Goal: Transaction & Acquisition: Purchase product/service

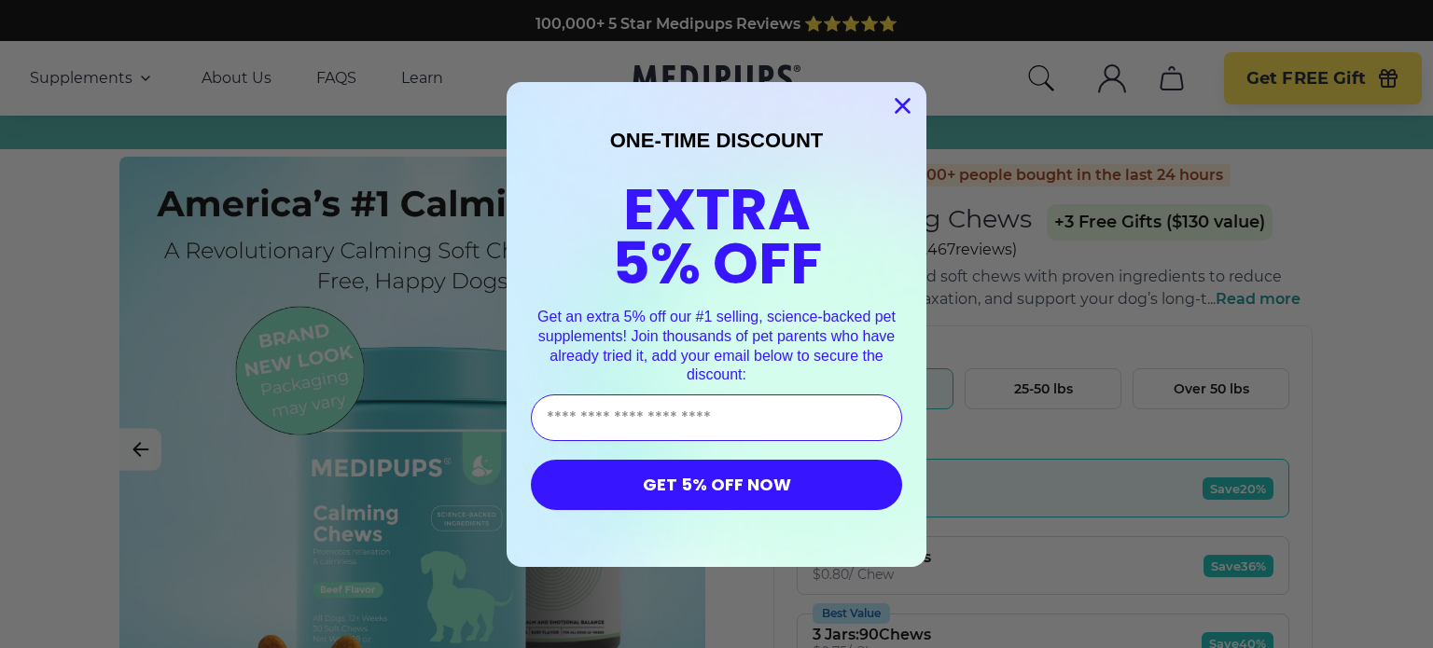
click at [899, 96] on circle "Close dialog" at bounding box center [902, 105] width 31 height 31
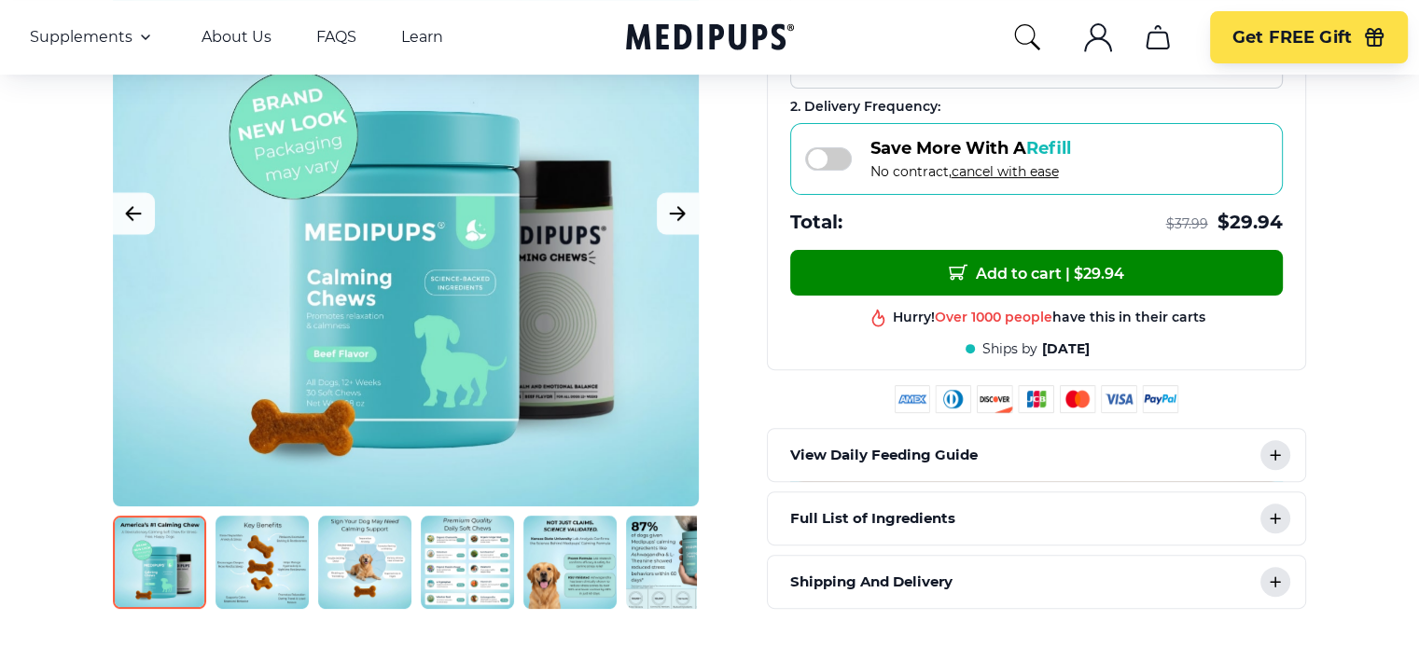
scroll to position [562, 0]
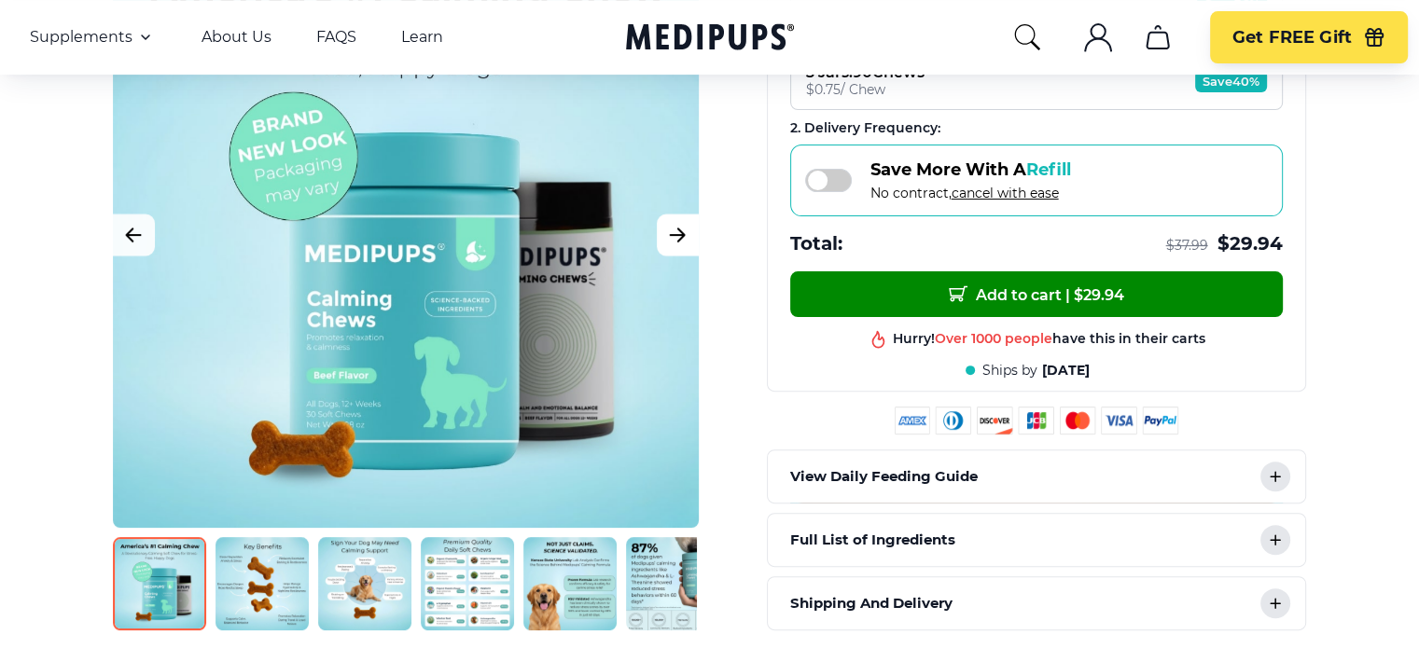
click at [671, 229] on icon "Next Image" at bounding box center [678, 235] width 14 height 13
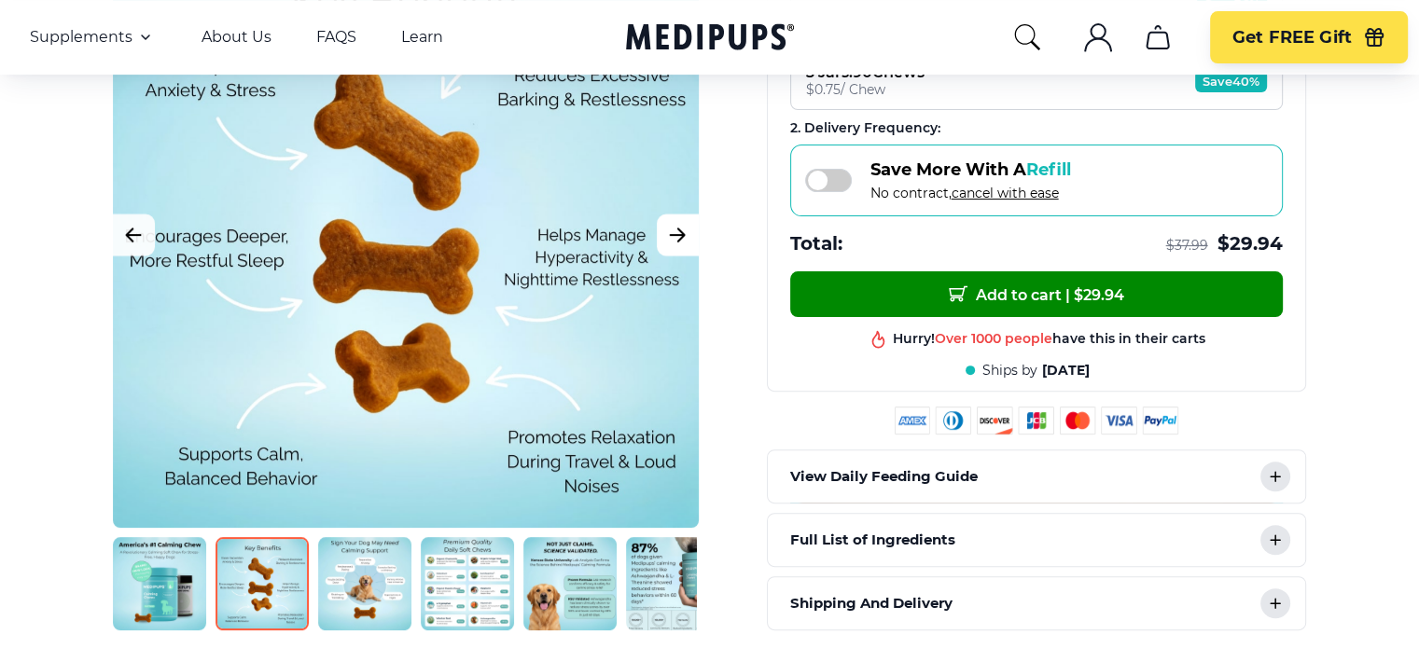
click at [671, 229] on icon "Next Image" at bounding box center [678, 235] width 14 height 13
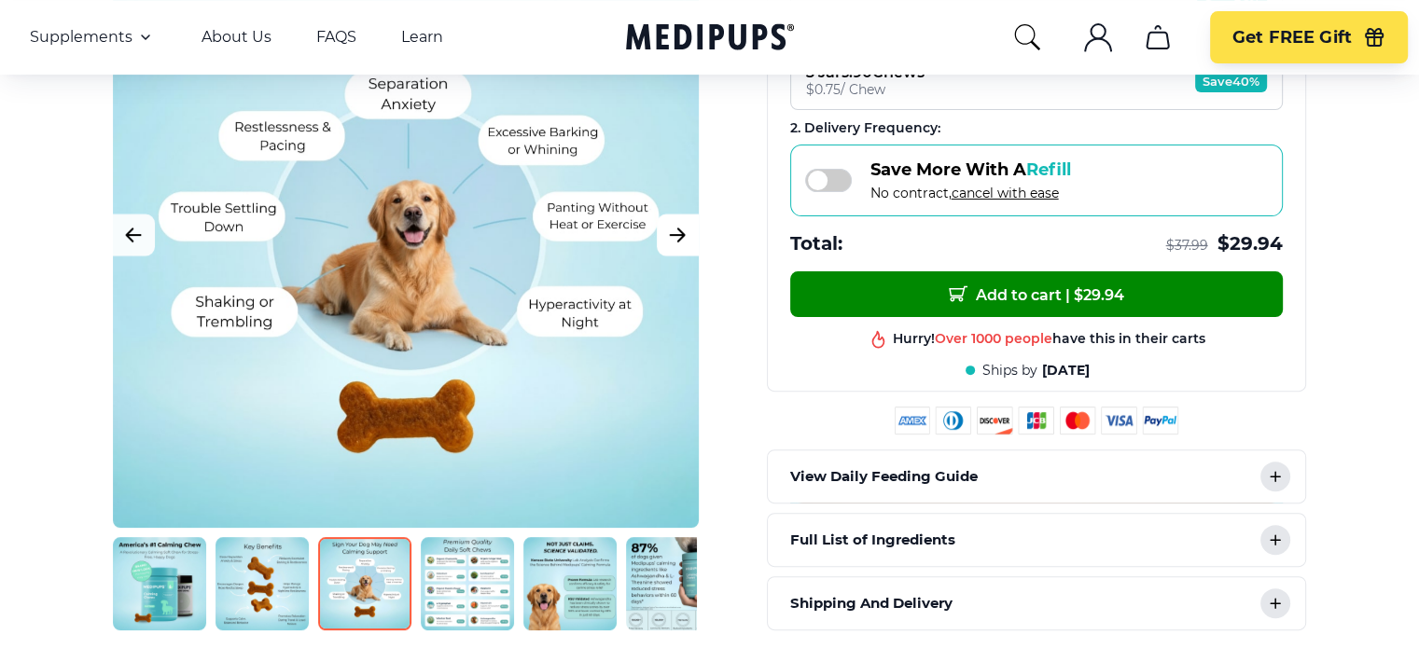
click at [671, 229] on icon "Next Image" at bounding box center [678, 235] width 14 height 13
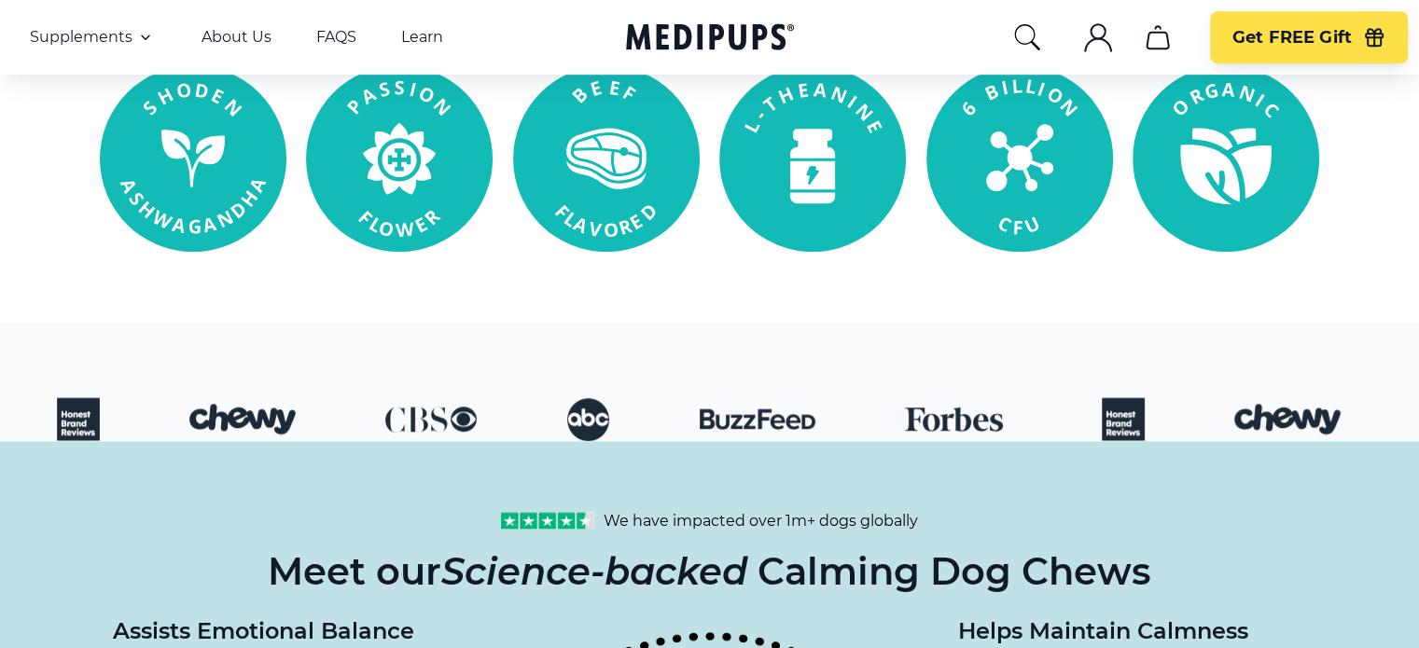
scroll to position [1233, 0]
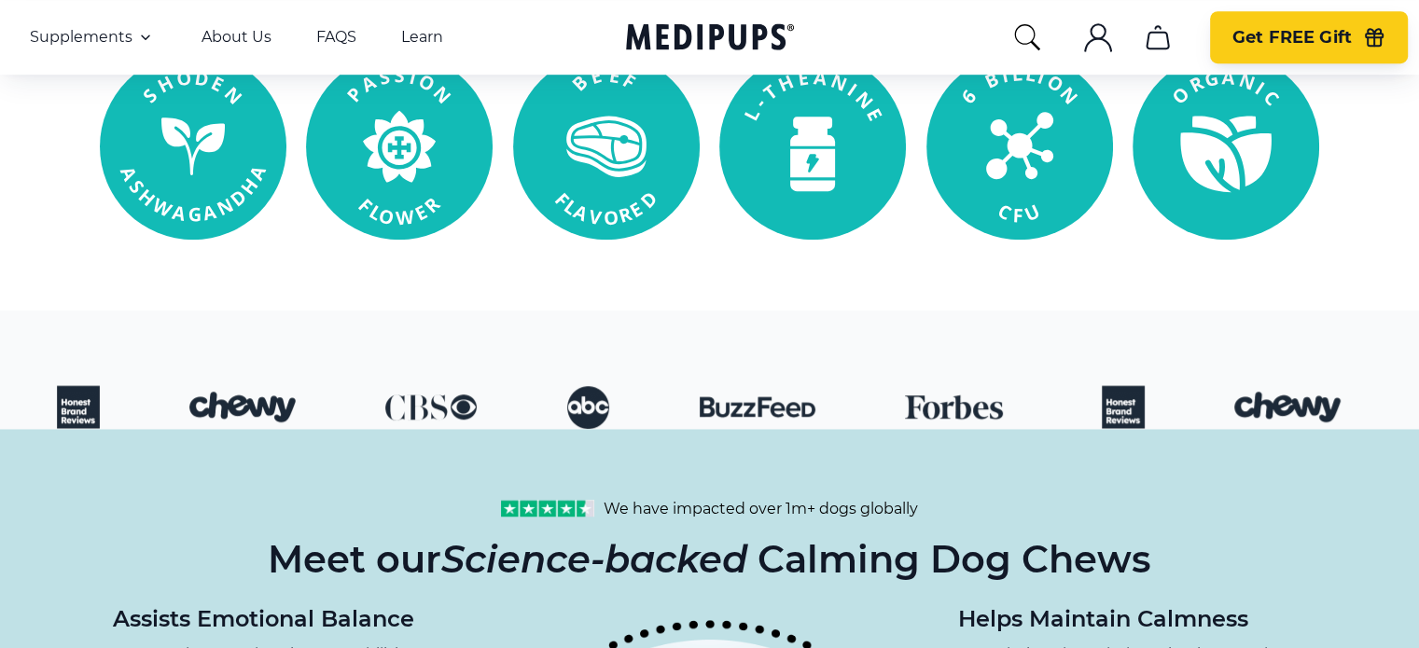
click at [1270, 39] on span "Get FREE Gift" at bounding box center [1291, 37] width 119 height 21
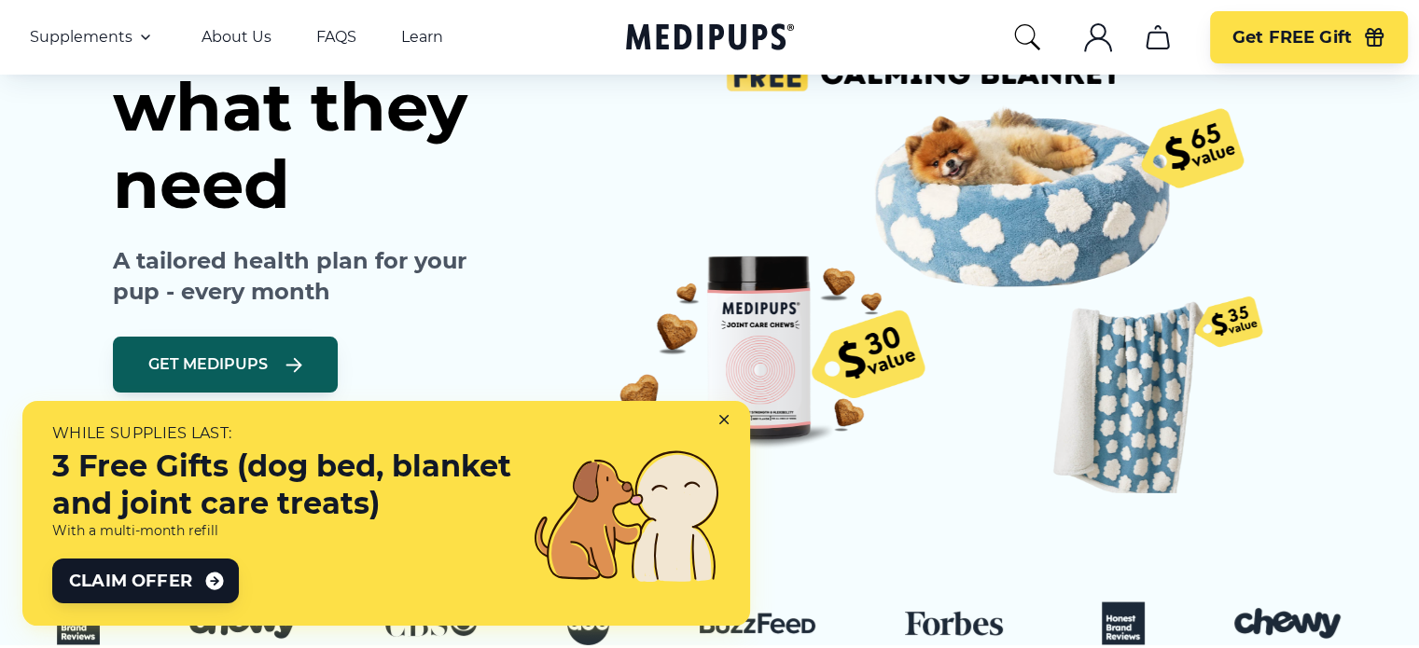
scroll to position [362, 0]
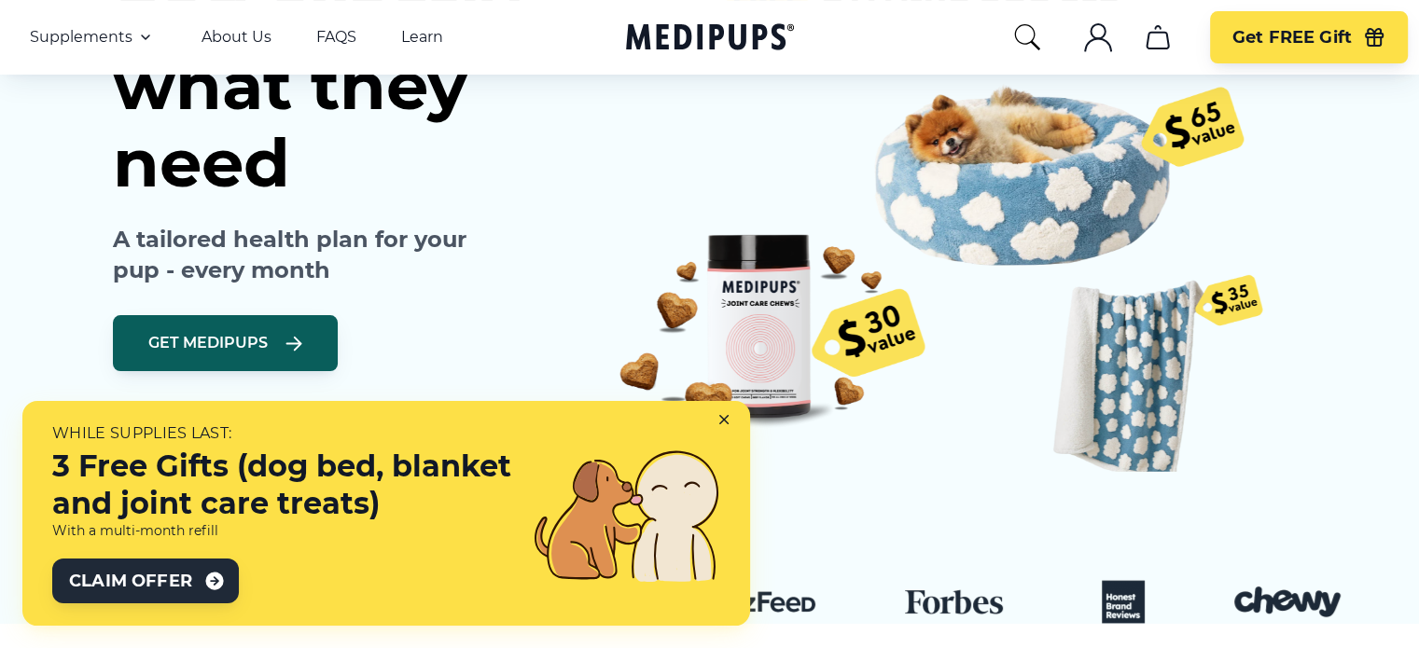
click at [183, 573] on span "Claim Offer" at bounding box center [130, 581] width 123 height 22
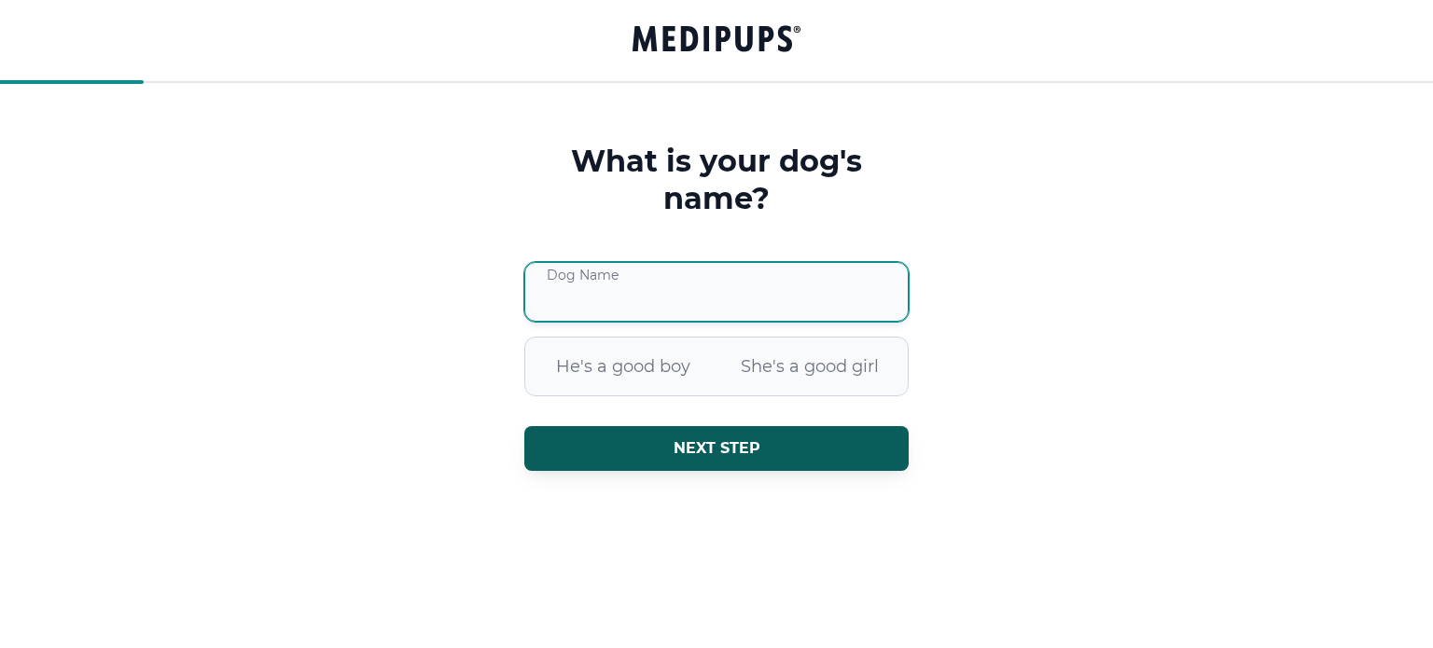
click at [614, 291] on input "Dog Name" at bounding box center [716, 292] width 384 height 60
type input "******"
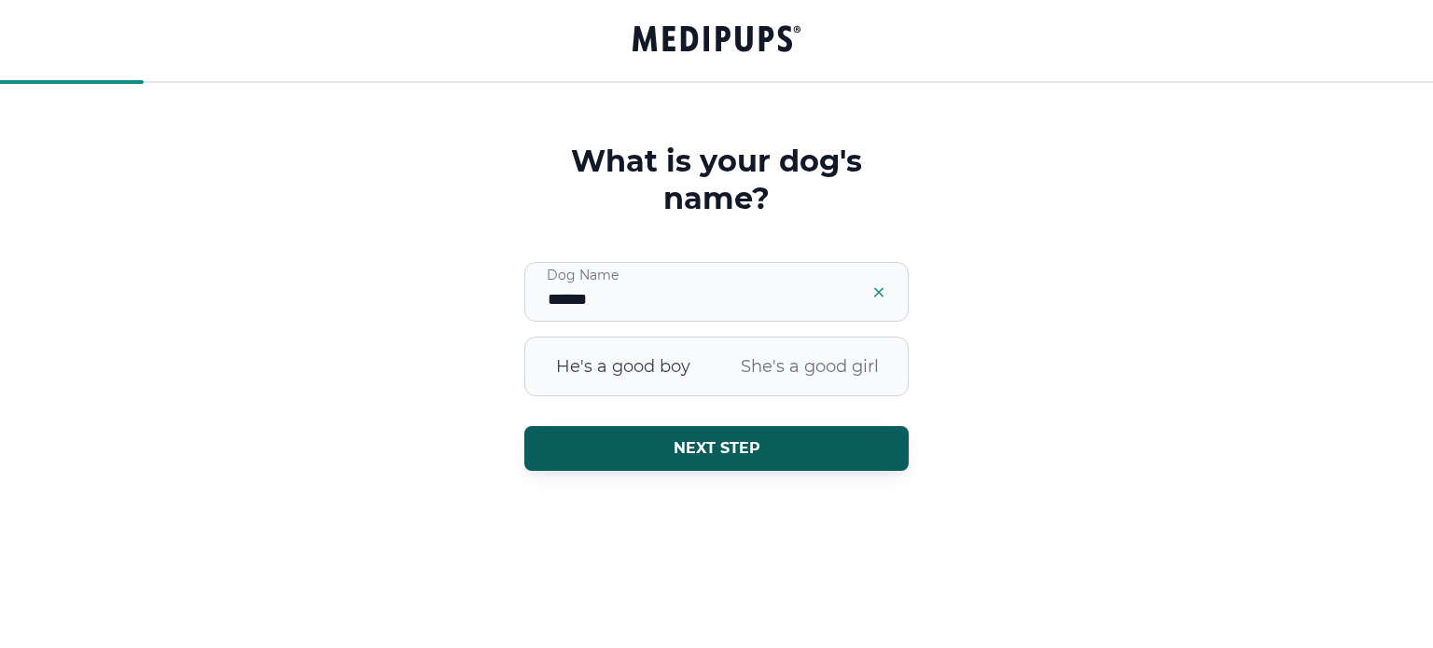
click at [689, 365] on span "He's a good boy" at bounding box center [623, 366] width 187 height 49
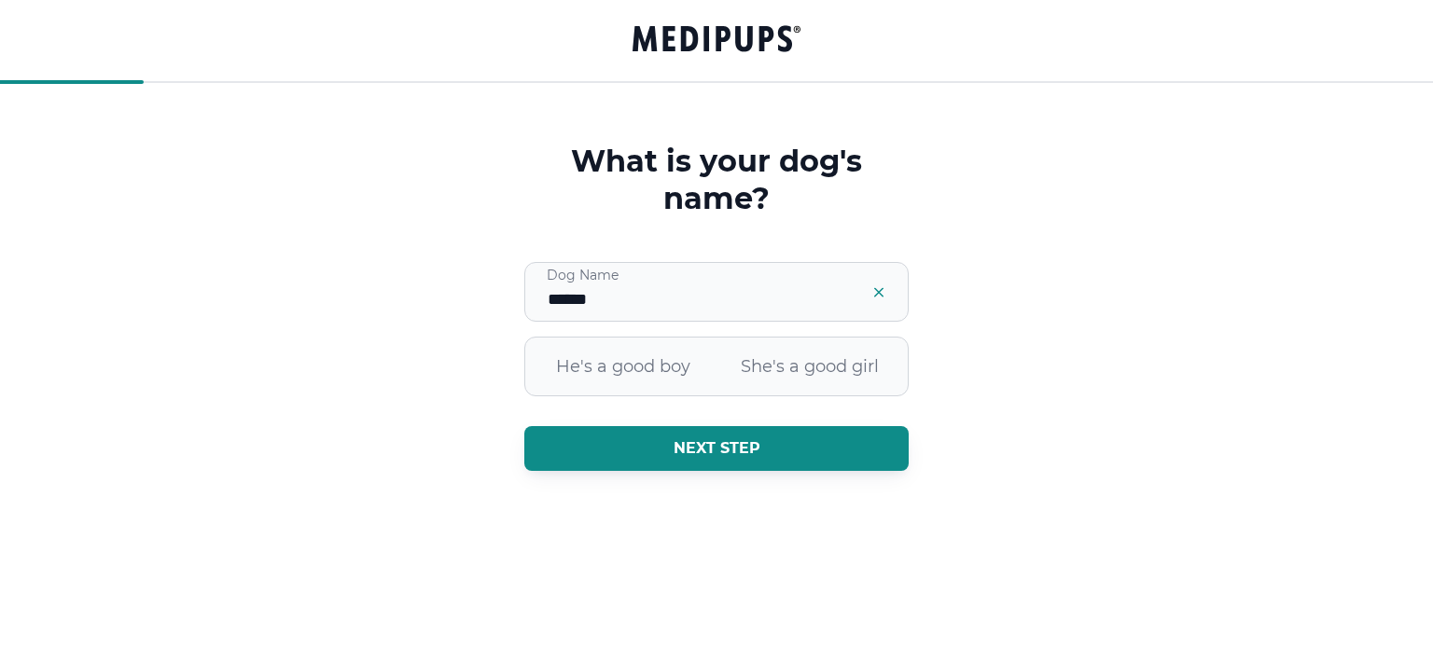
click at [754, 442] on button "Next step" at bounding box center [716, 448] width 384 height 45
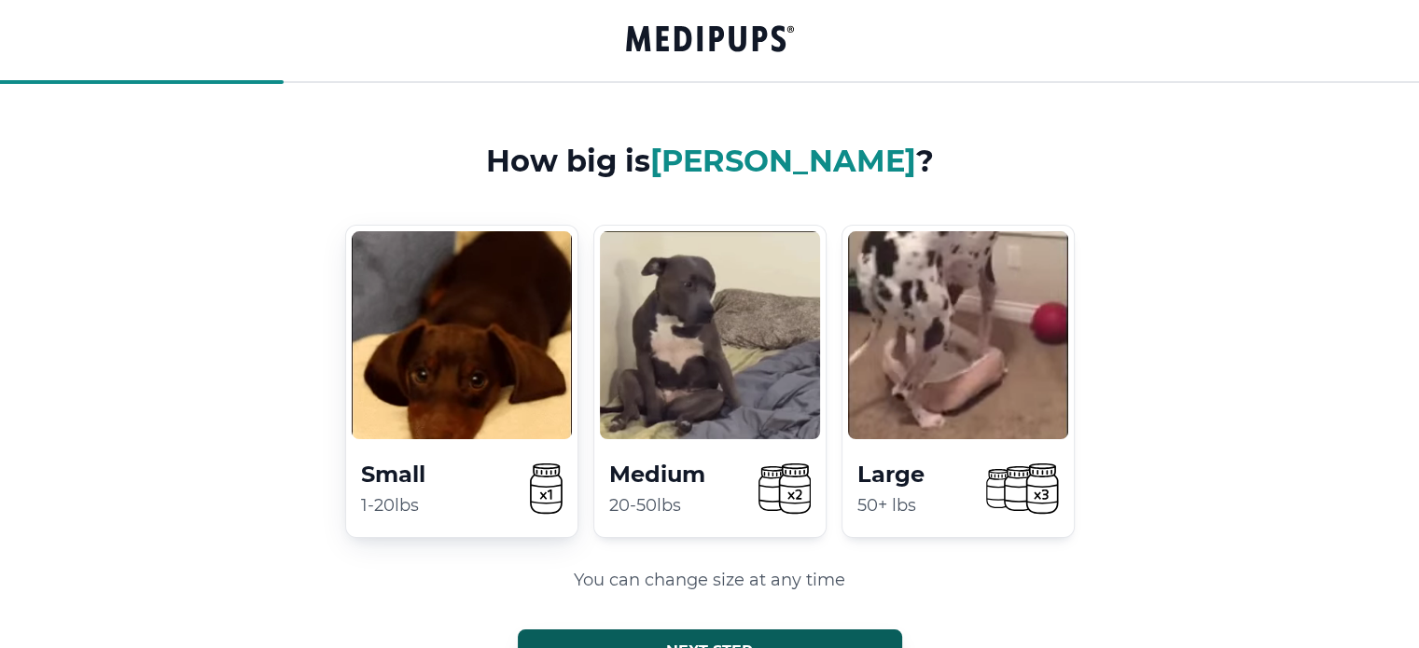
click at [475, 356] on video at bounding box center [462, 335] width 220 height 208
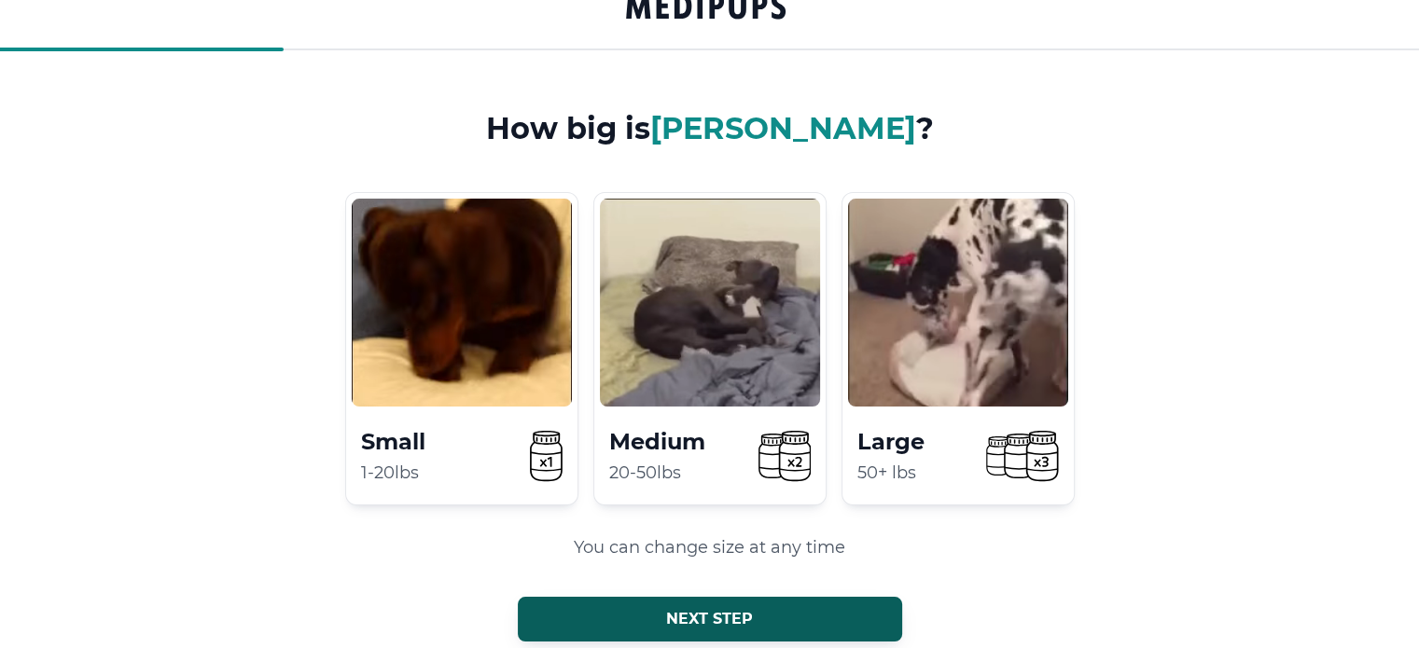
scroll to position [46, 0]
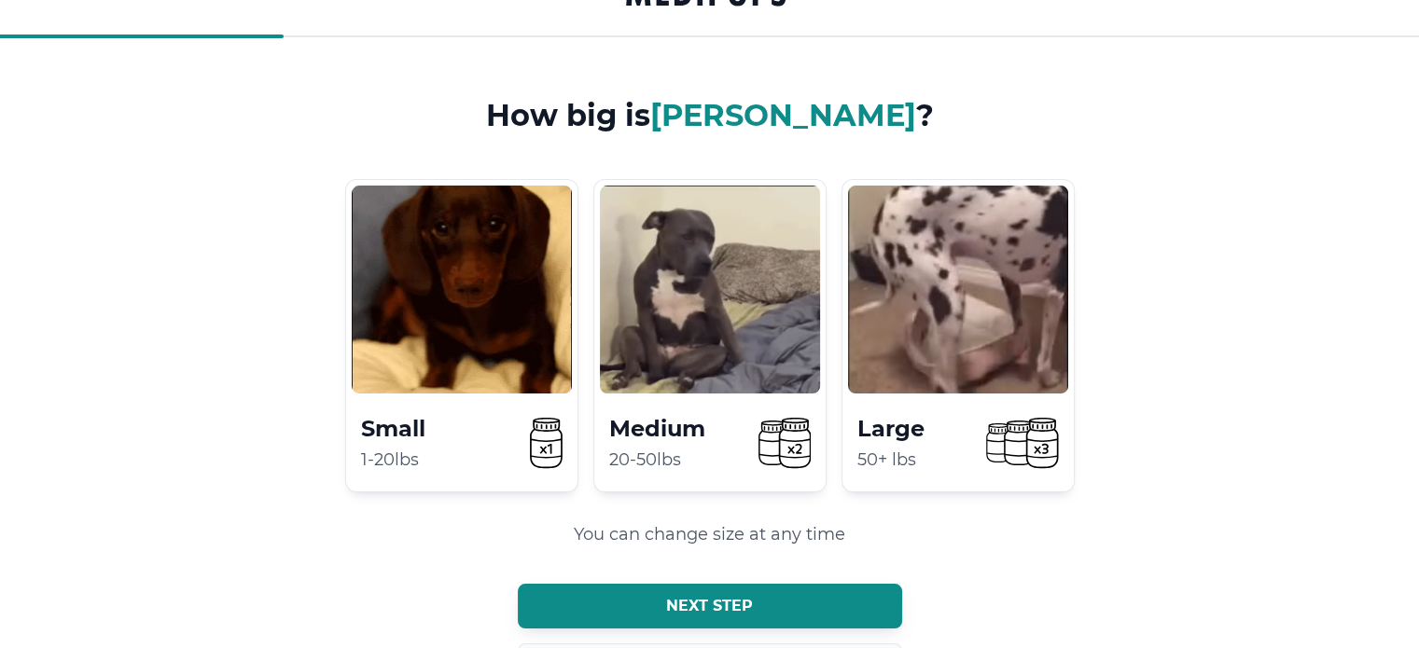
click at [713, 591] on button "Next step" at bounding box center [710, 606] width 384 height 45
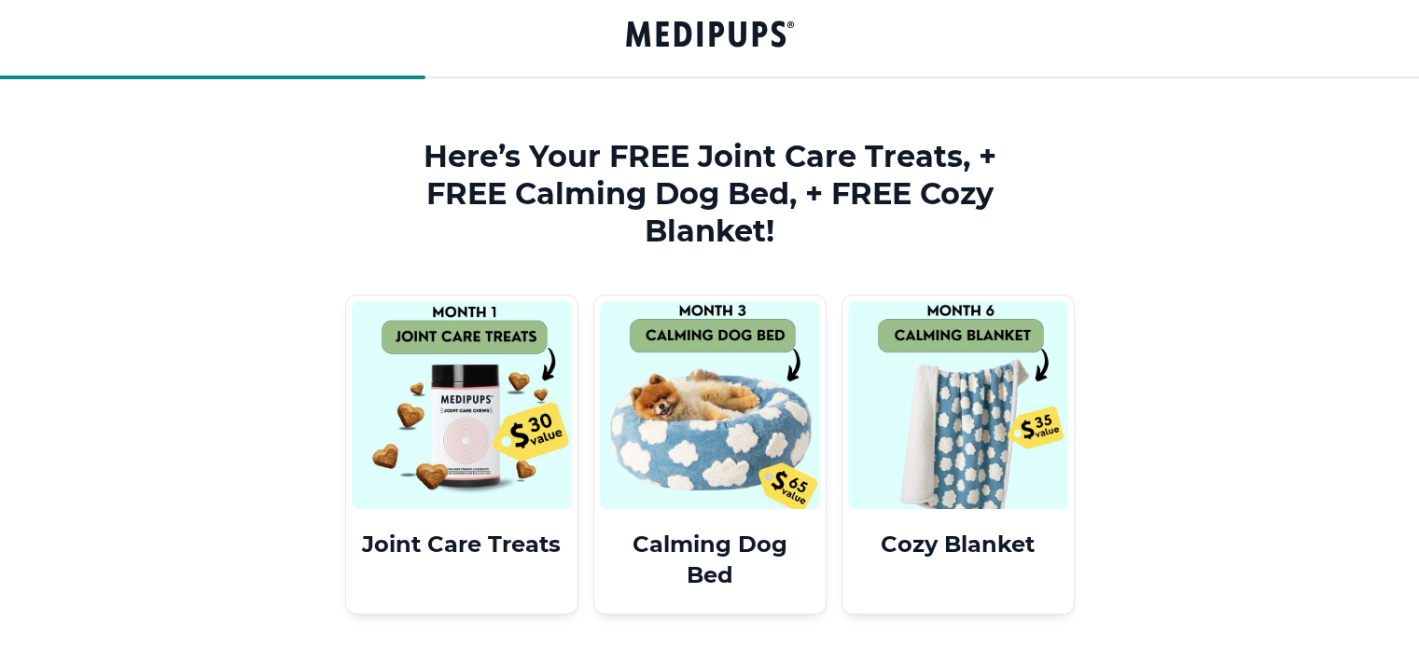
scroll to position [0, 0]
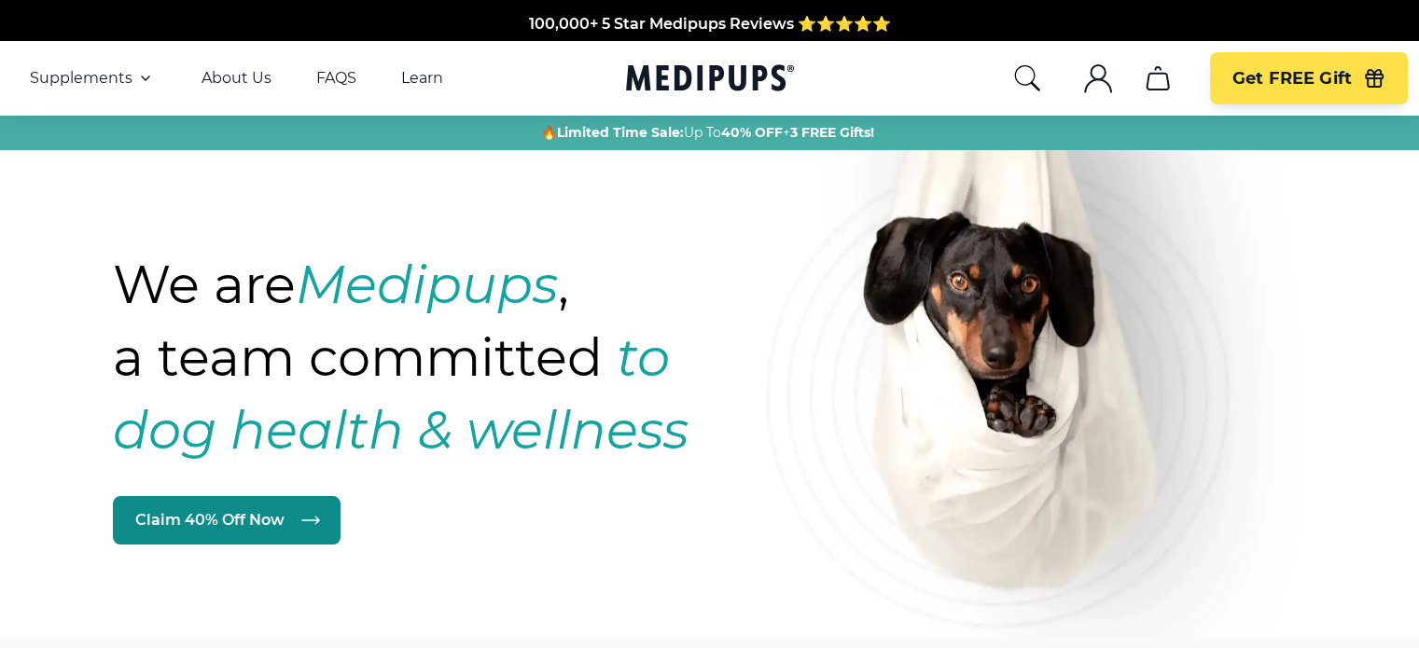
click at [227, 514] on link "Claim 40% Off Now" at bounding box center [227, 520] width 228 height 49
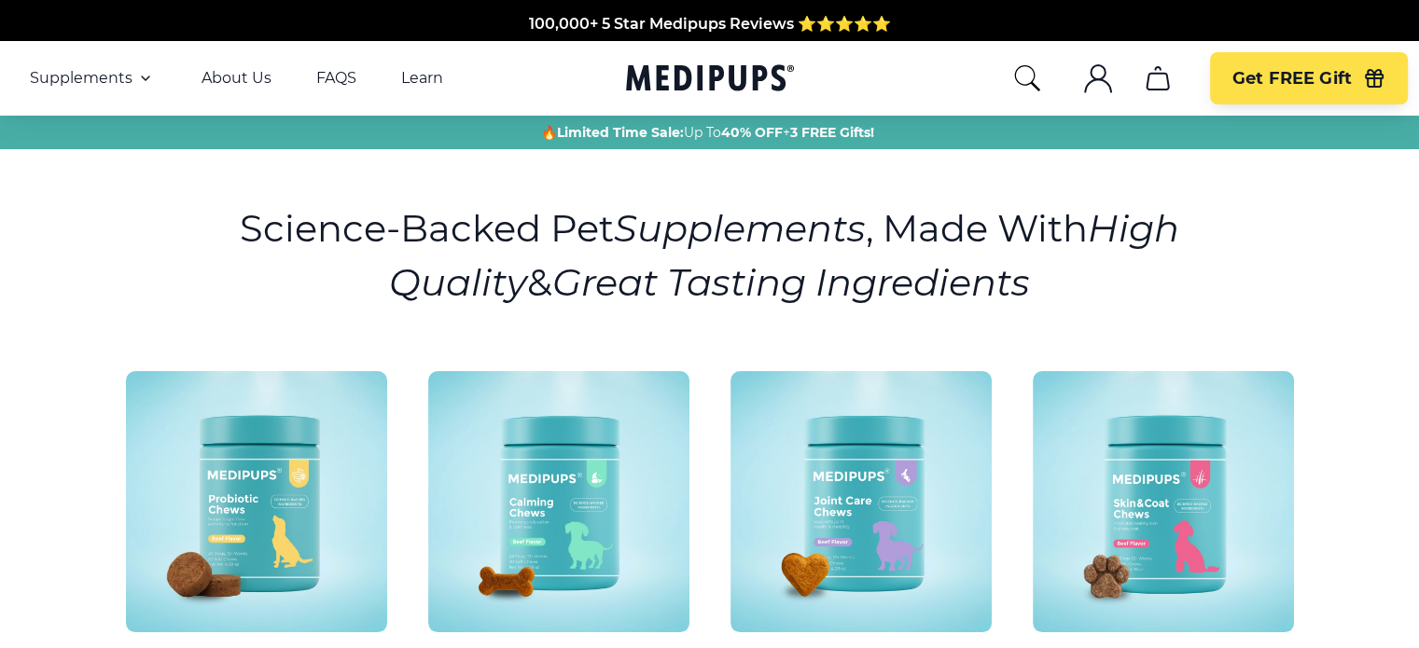
click at [606, 485] on img at bounding box center [558, 501] width 261 height 261
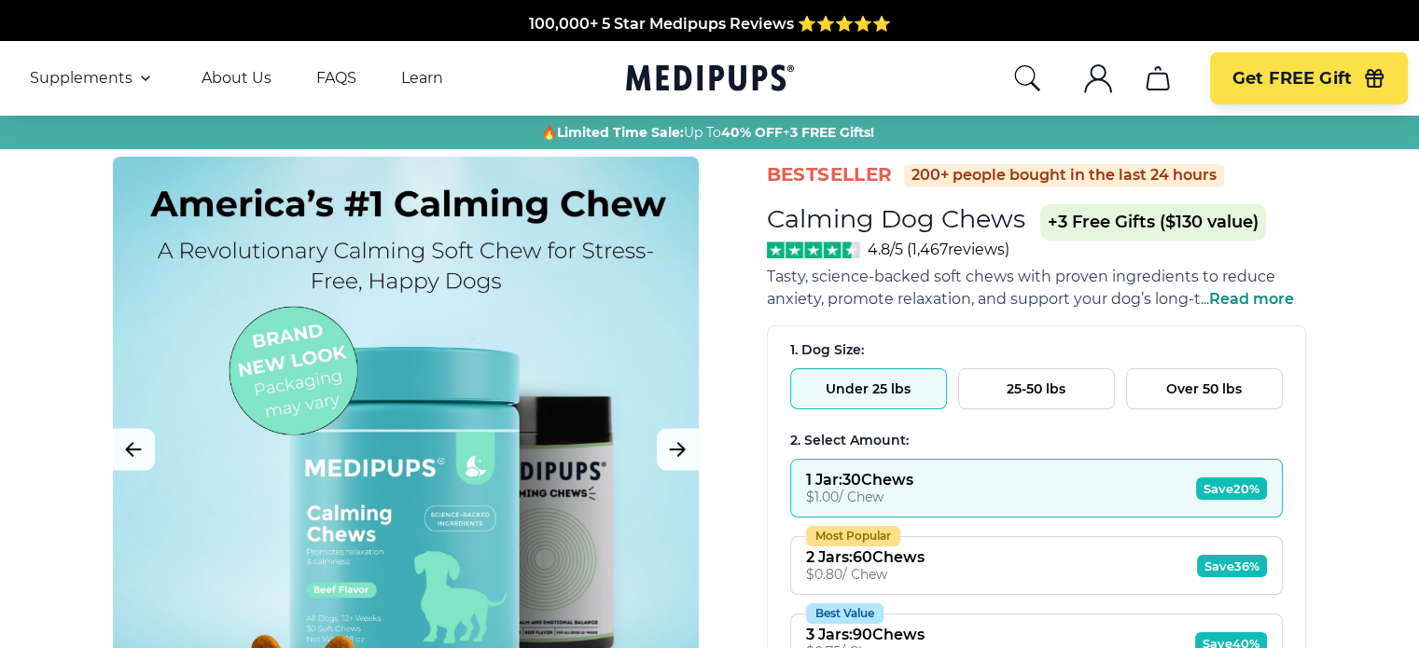
click at [871, 379] on button "Under 25 lbs" at bounding box center [868, 388] width 157 height 41
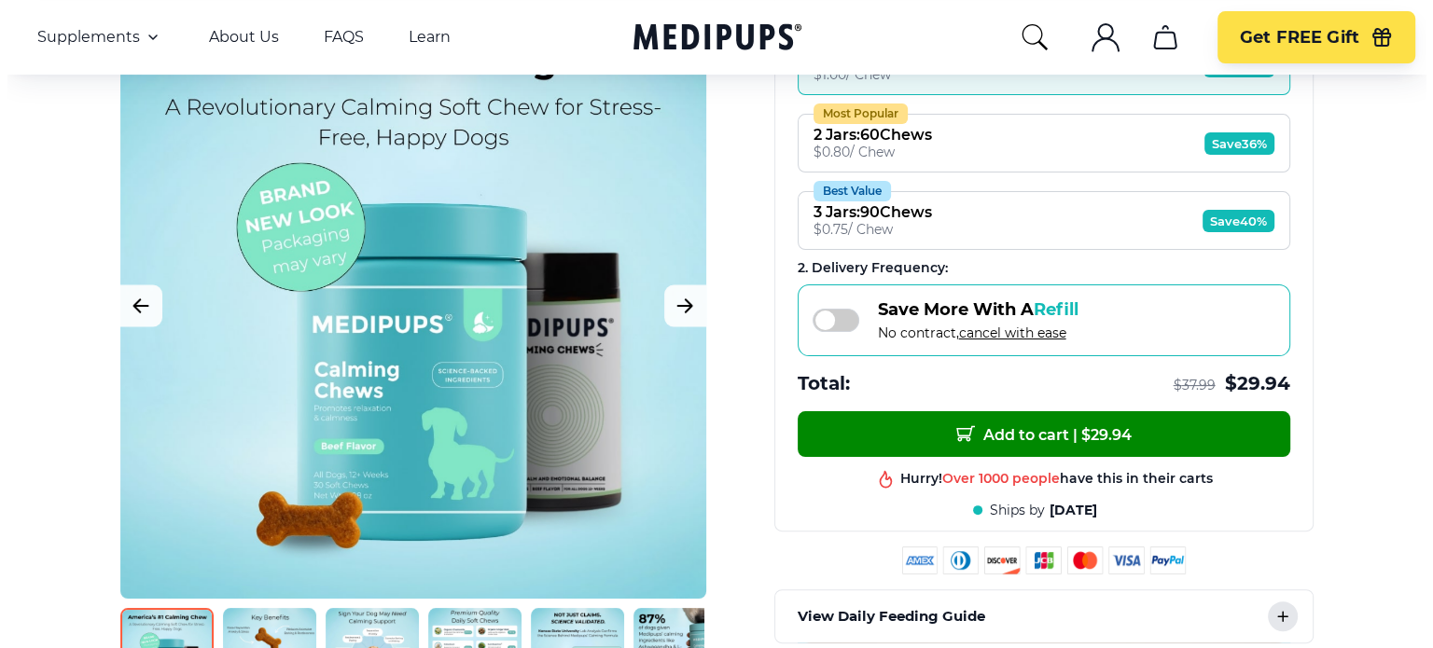
scroll to position [435, 0]
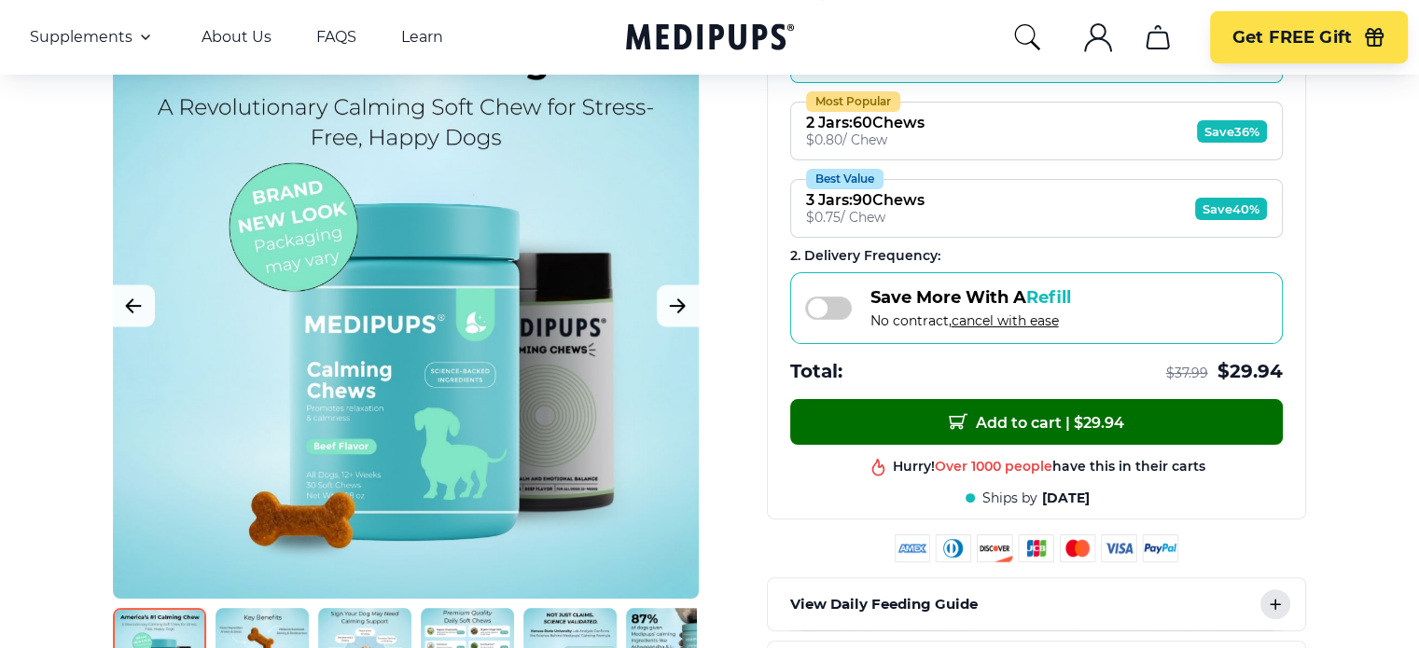
click at [989, 404] on button "Add to cart | $ 29.94" at bounding box center [1036, 422] width 493 height 46
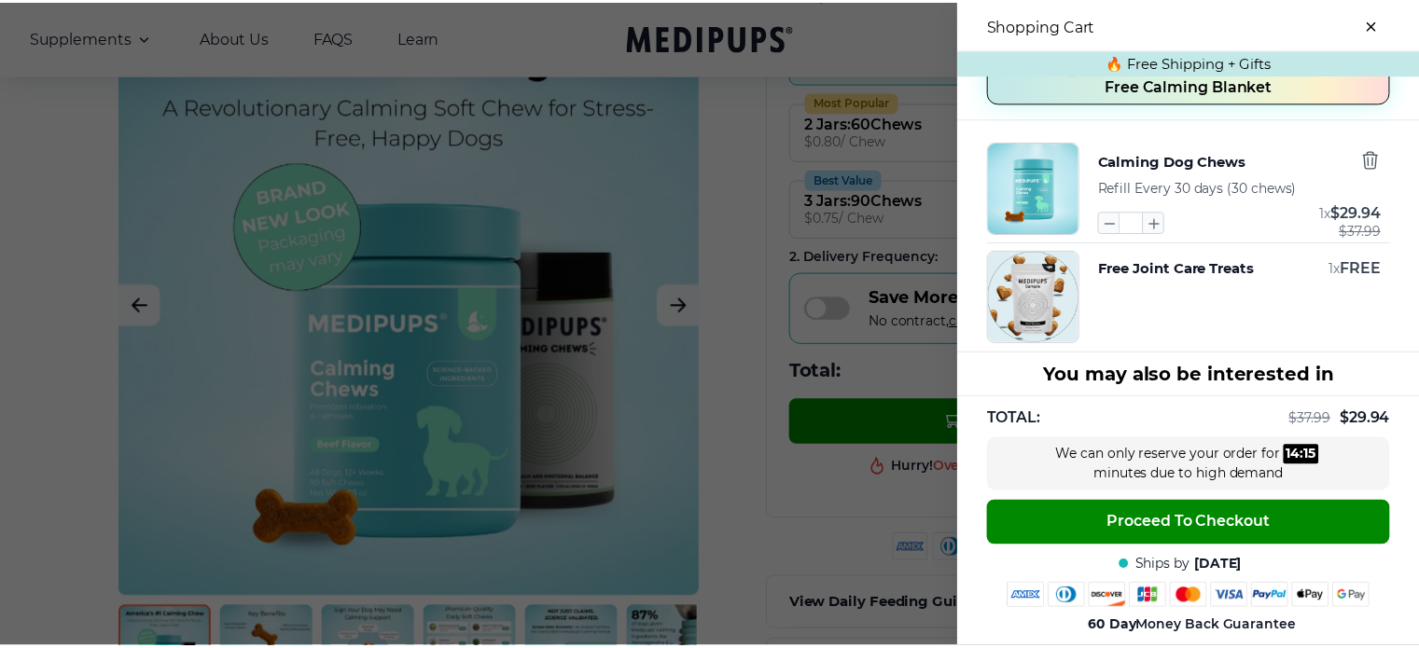
scroll to position [250, 0]
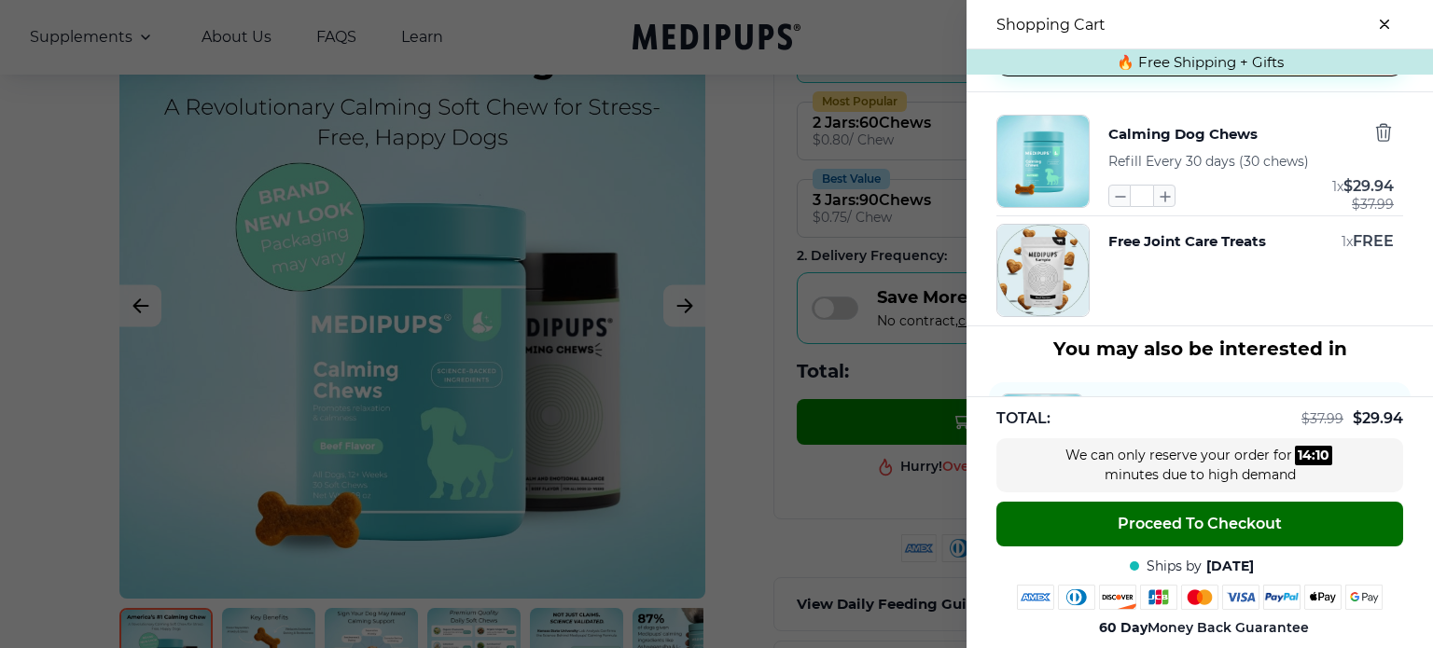
click at [1201, 508] on button "Proceed To Checkout" at bounding box center [1199, 524] width 407 height 45
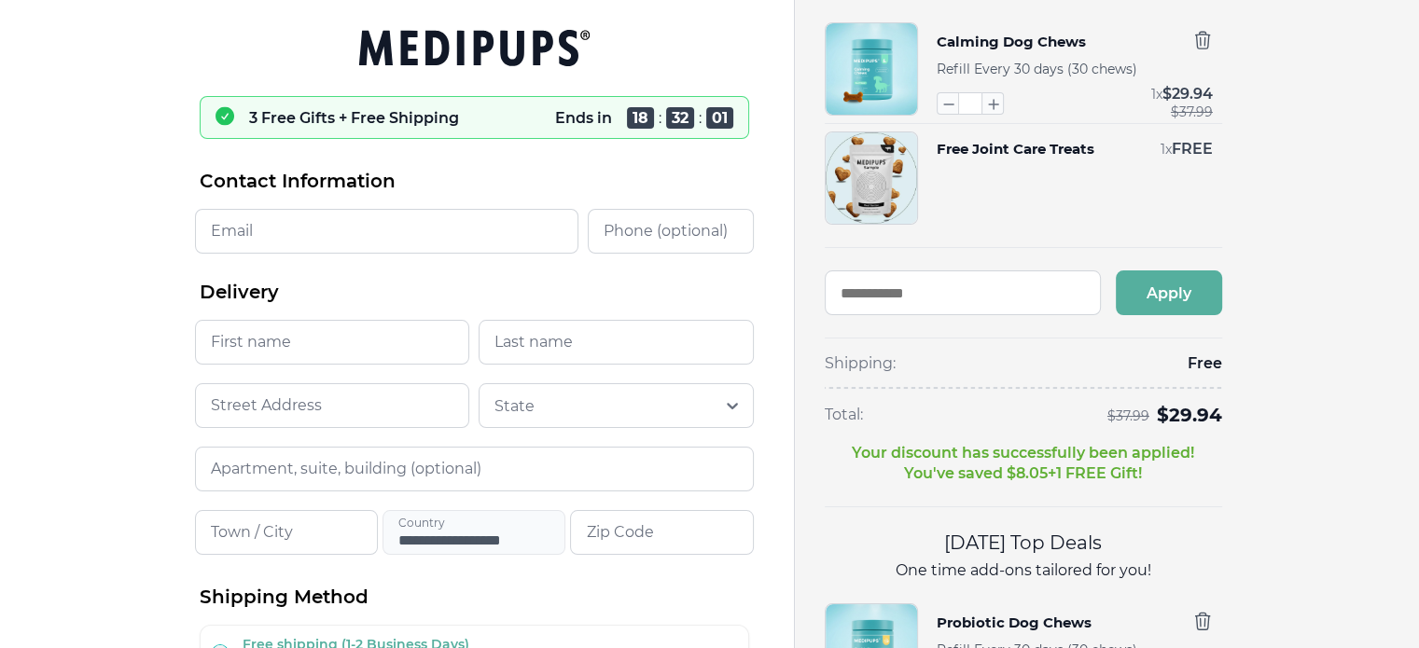
click at [466, 229] on input "Email" at bounding box center [386, 231] width 383 height 45
type input "**********"
click at [270, 329] on input "First name" at bounding box center [332, 342] width 275 height 45
type input "*********"
type input "*******"
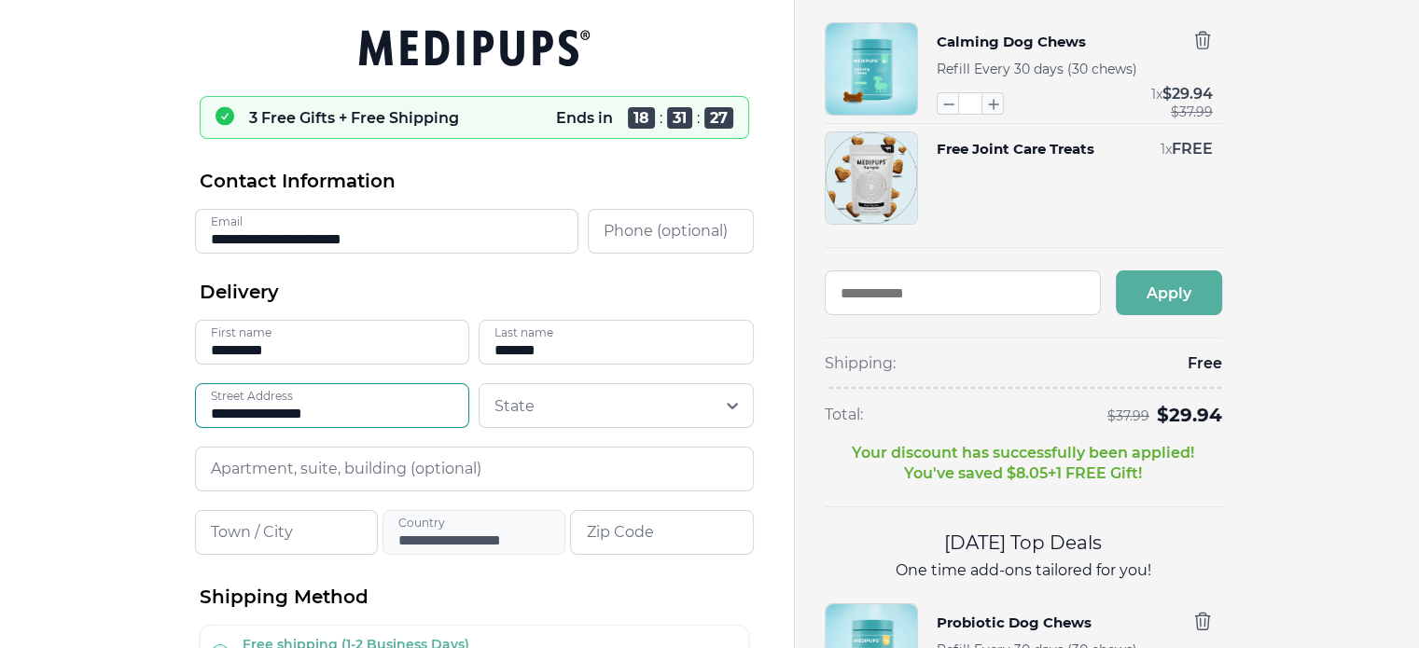
type input "**********"
click at [1278, 316] on div "Calming Dog Chews Refill Every 30 days (30 chews) * 1 x $ 29.94 $ 37.99 Free Jo…" at bounding box center [1099, 414] width 548 height 784
type input "*"
click at [284, 249] on input "Email" at bounding box center [386, 231] width 383 height 45
click at [362, 232] on input "Email" at bounding box center [386, 231] width 383 height 45
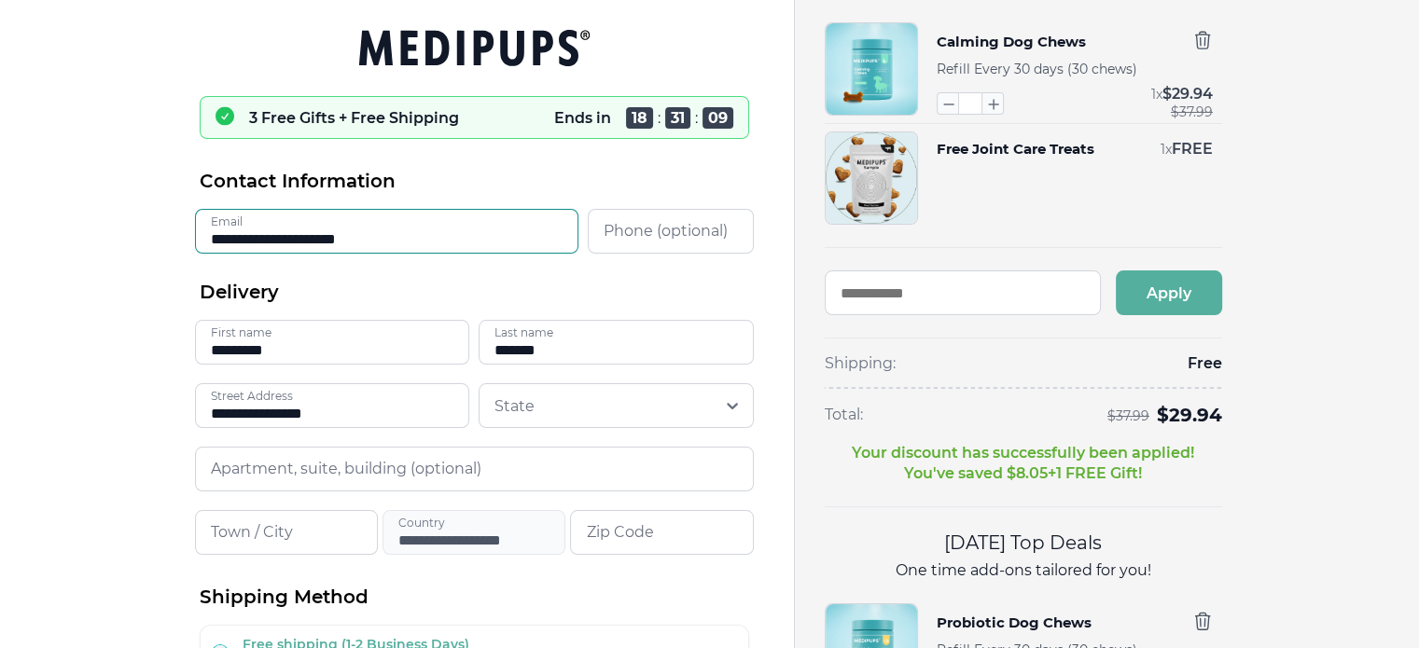
type input "**********"
click at [728, 409] on div "State State" at bounding box center [616, 405] width 275 height 45
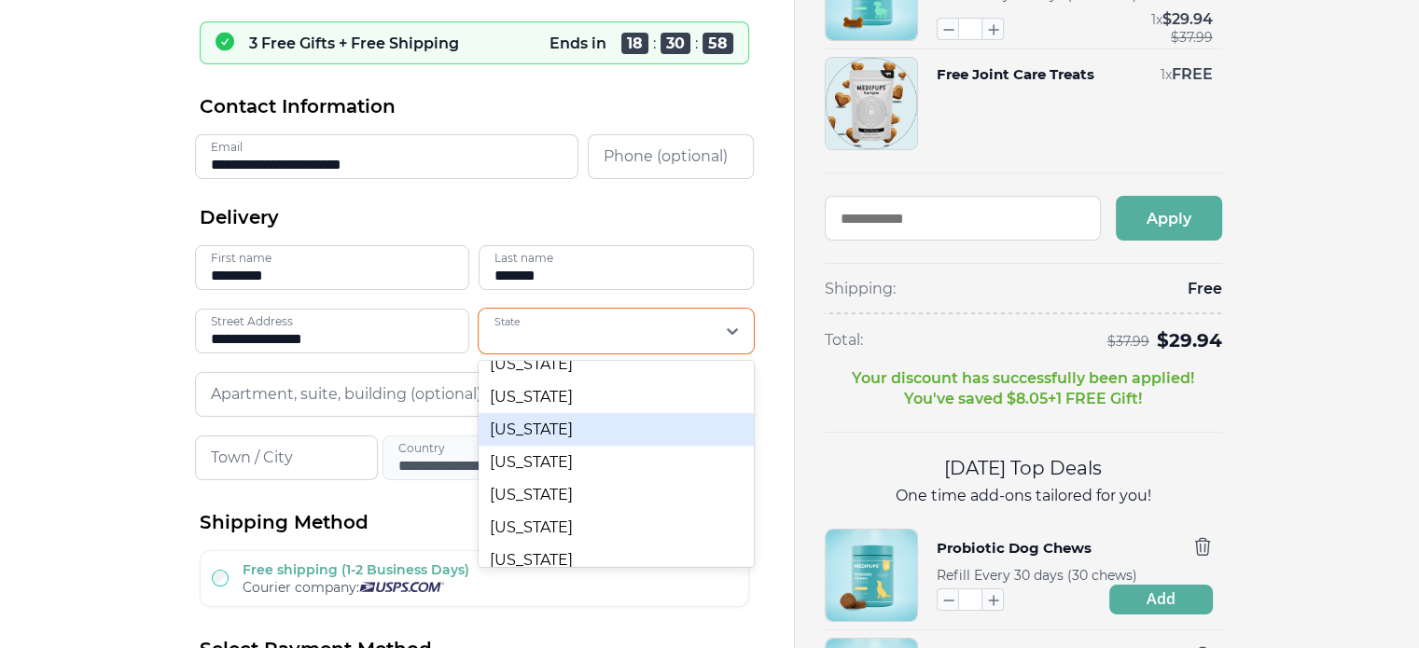
scroll to position [1131, 0]
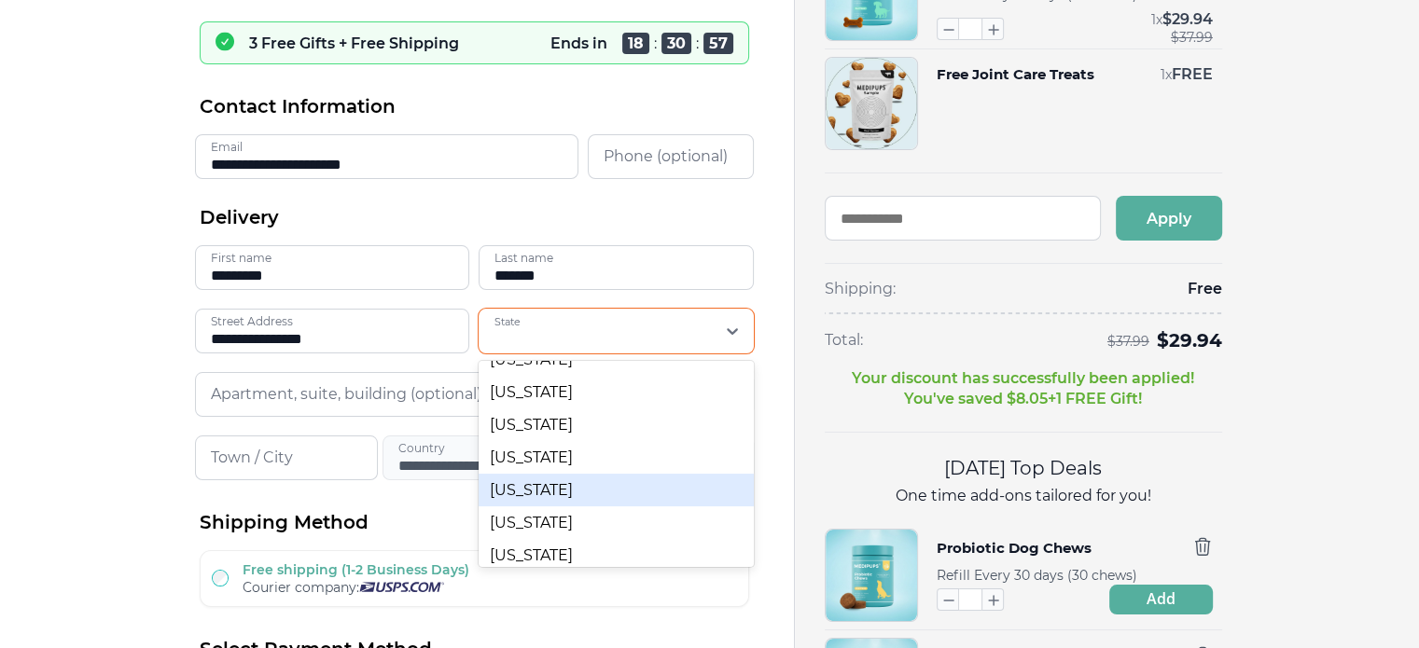
click at [613, 495] on div "Pennsylvania" at bounding box center [616, 490] width 275 height 33
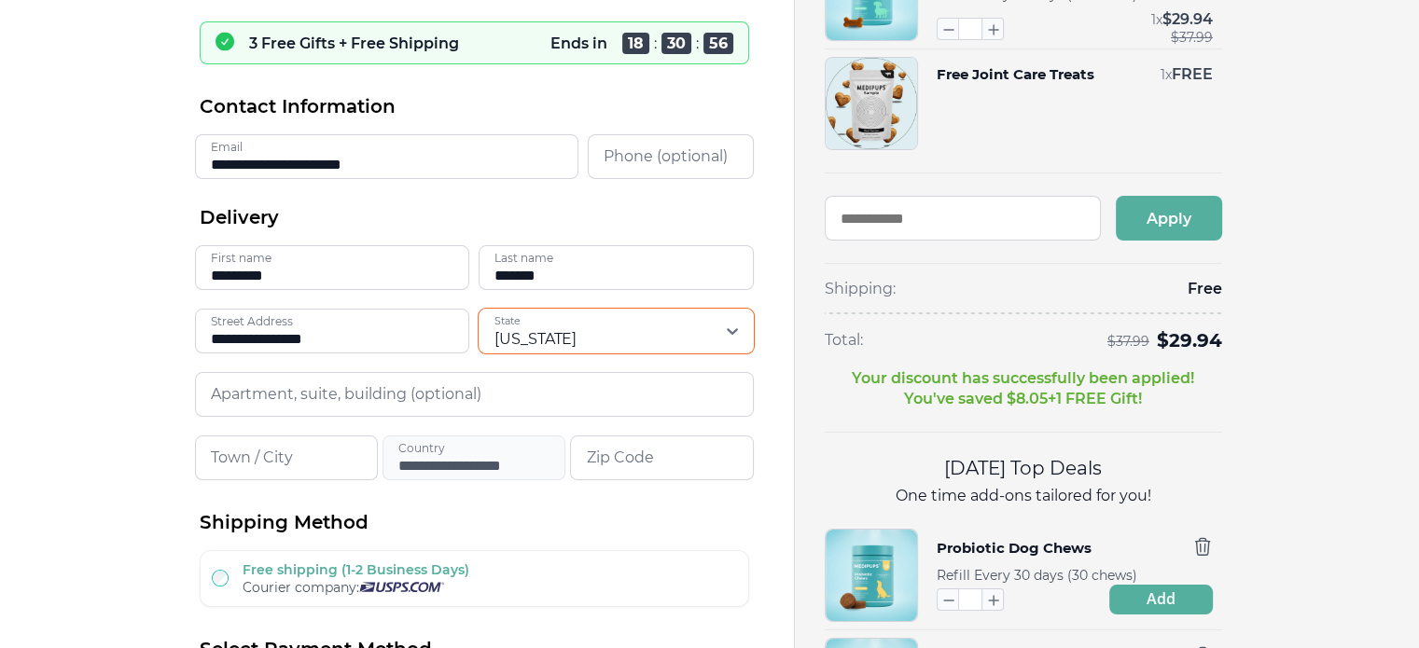
click at [302, 447] on input "Town / City" at bounding box center [286, 458] width 183 height 45
type input "******"
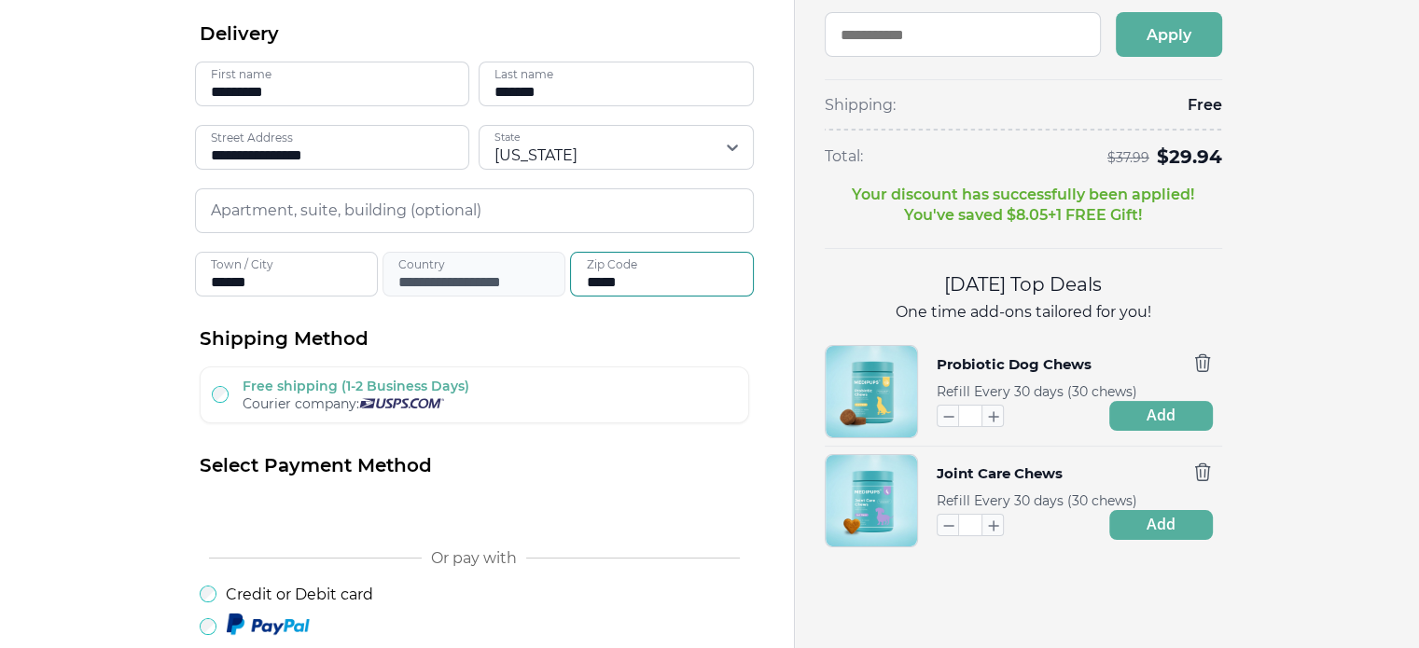
scroll to position [284, 0]
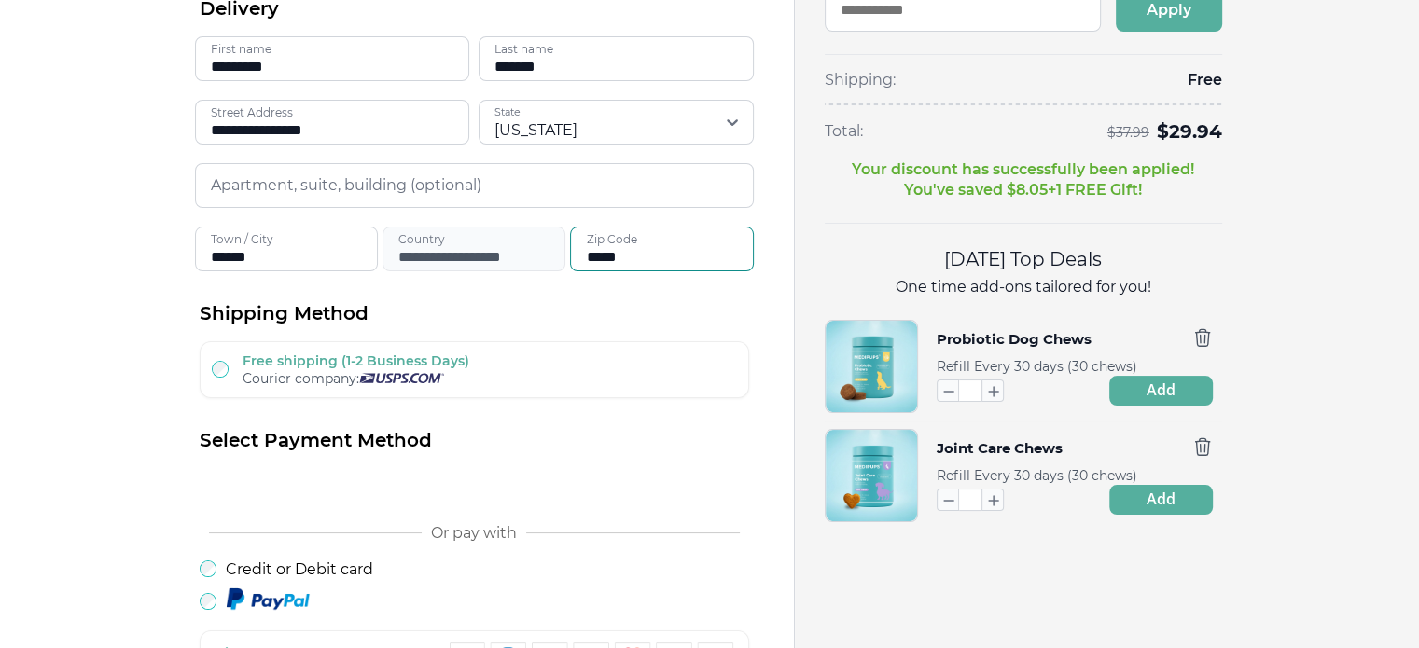
type input "*****"
